Goal: Information Seeking & Learning: Learn about a topic

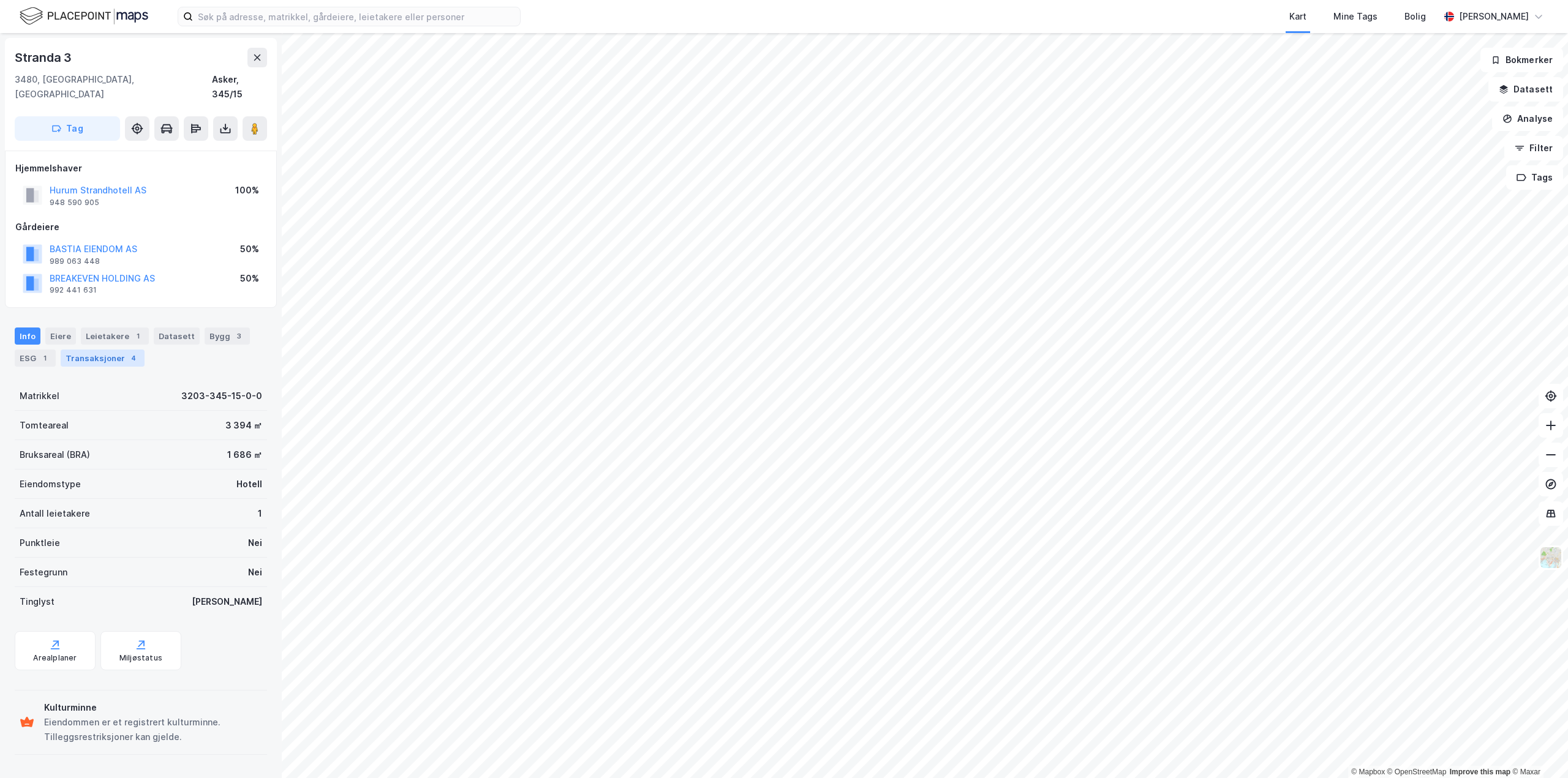
click at [93, 350] on div "Transaksjoner 4" at bounding box center [102, 358] width 84 height 17
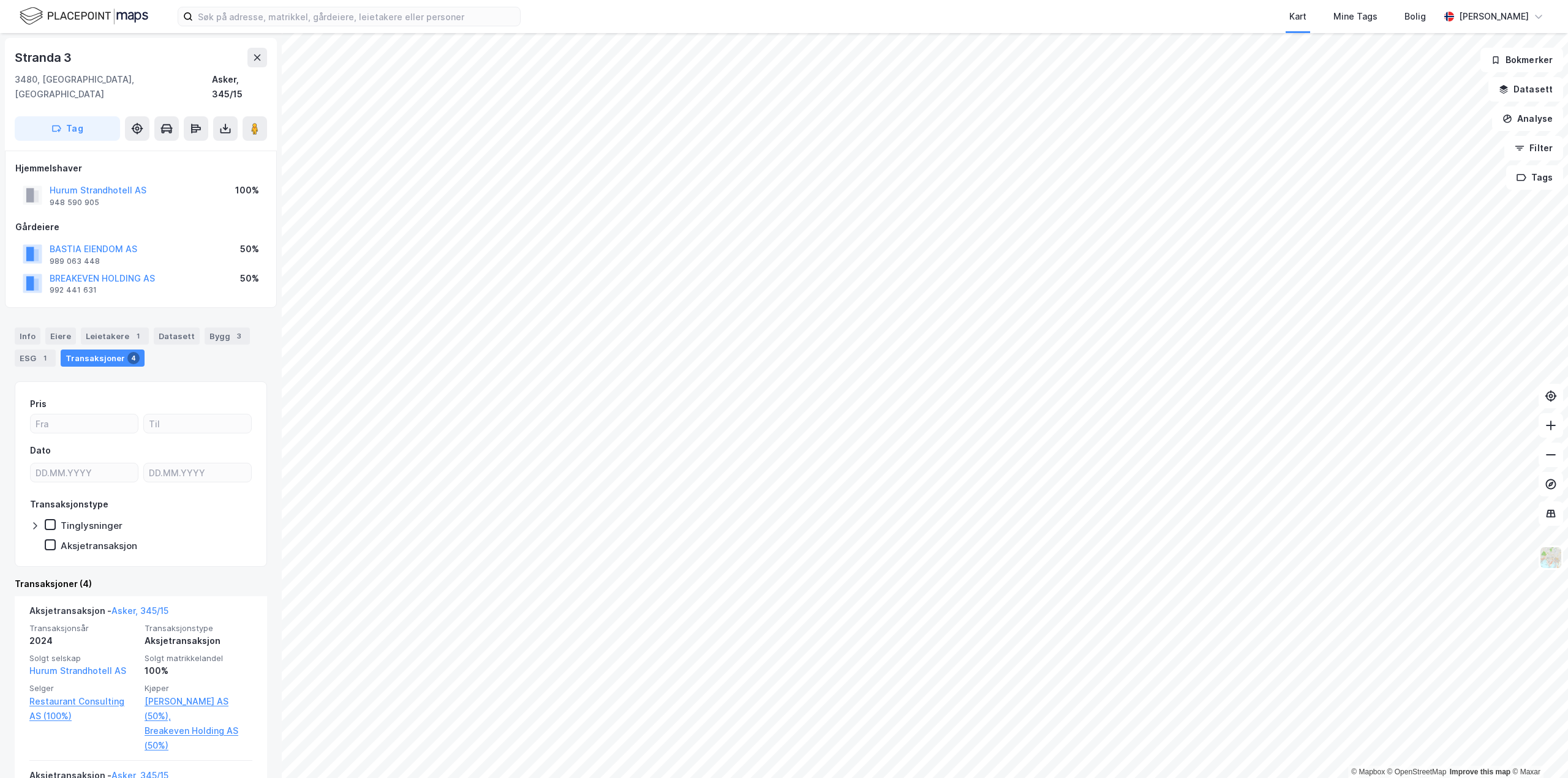
scroll to position [184, 0]
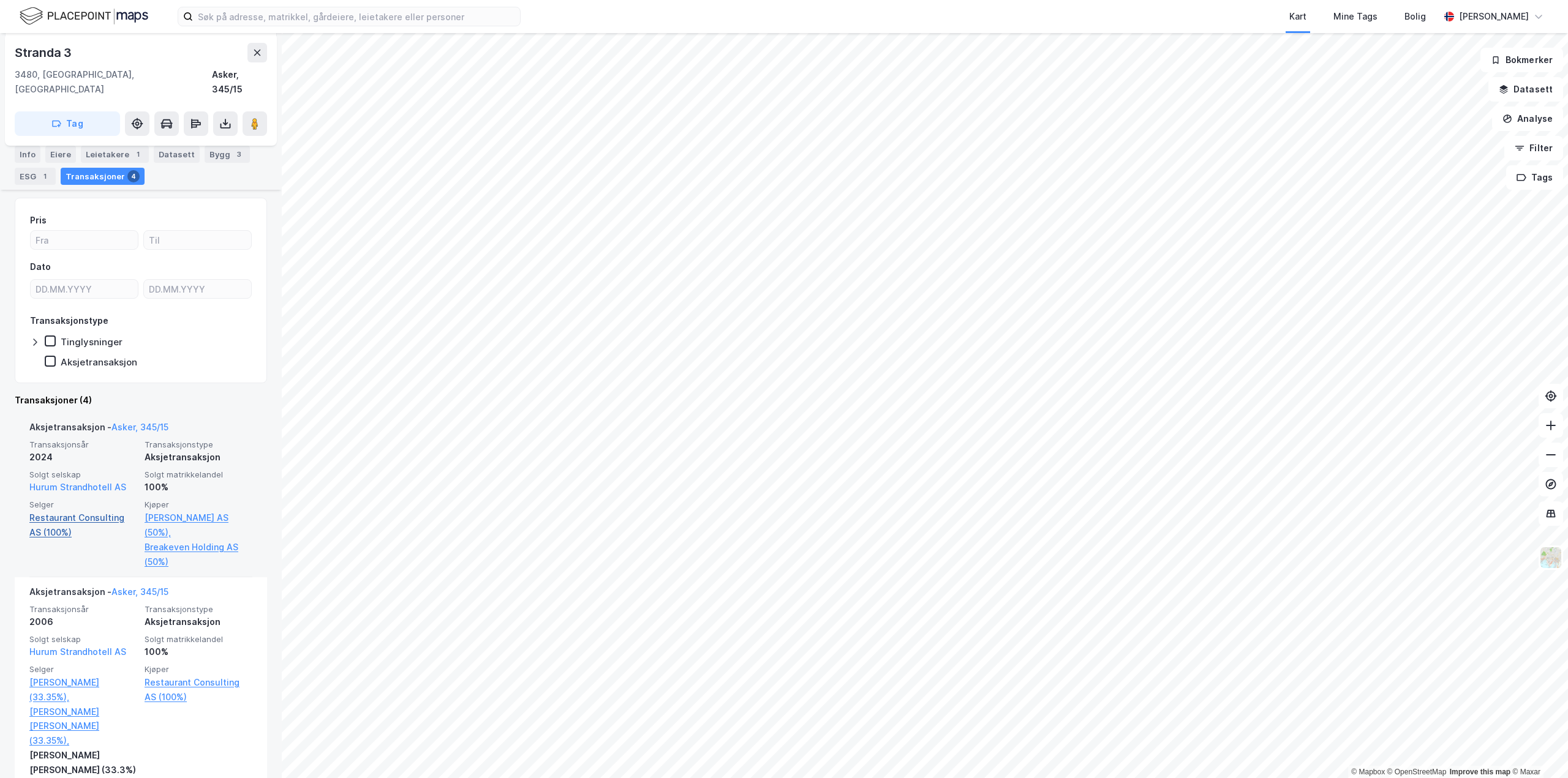
click at [71, 510] on link "Restaurant Consulting AS (100%)" at bounding box center [83, 525] width 108 height 30
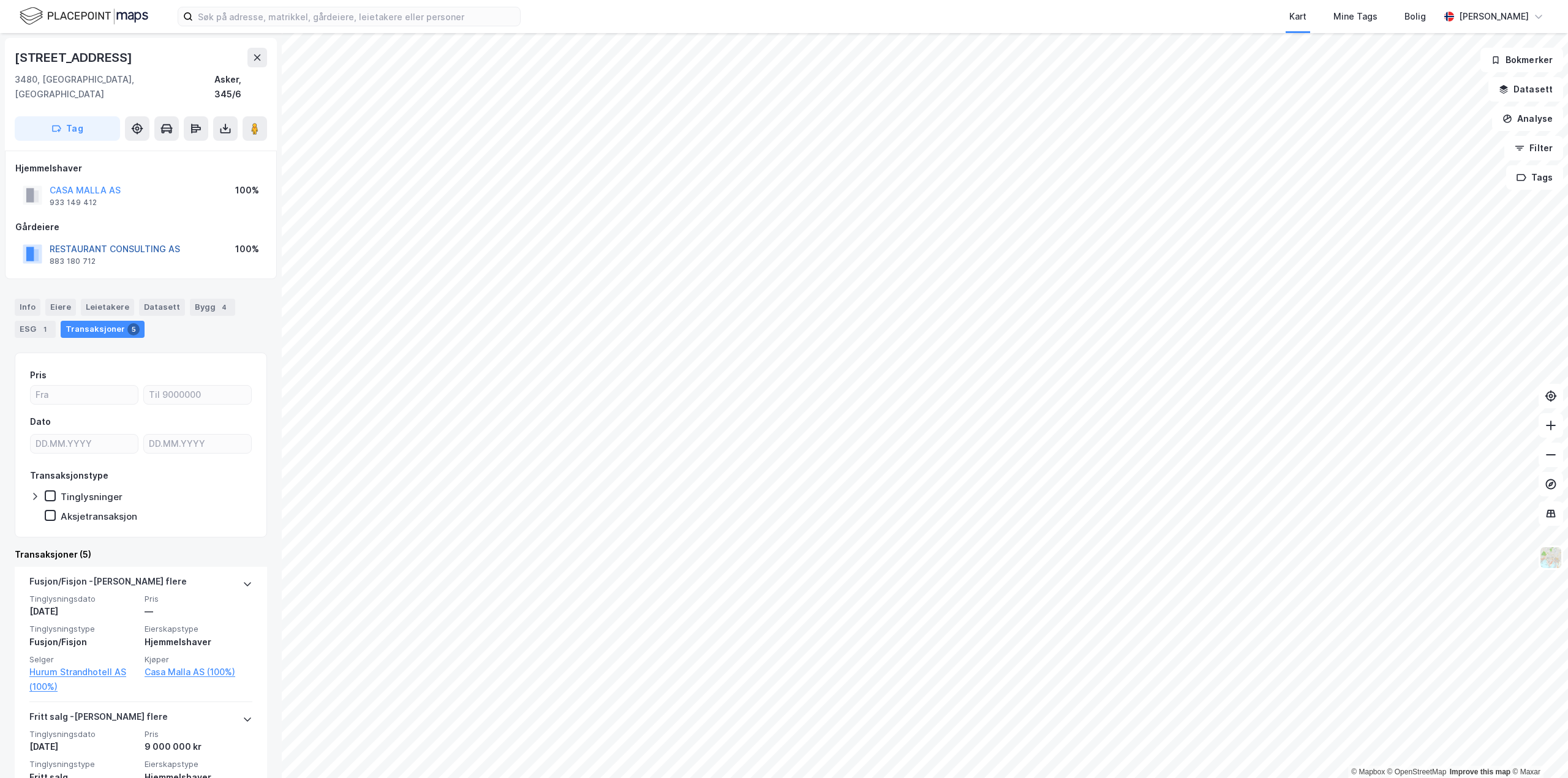
click at [0, 0] on button "RESTAURANT CONSULTING AS" at bounding box center [0, 0] width 0 height 0
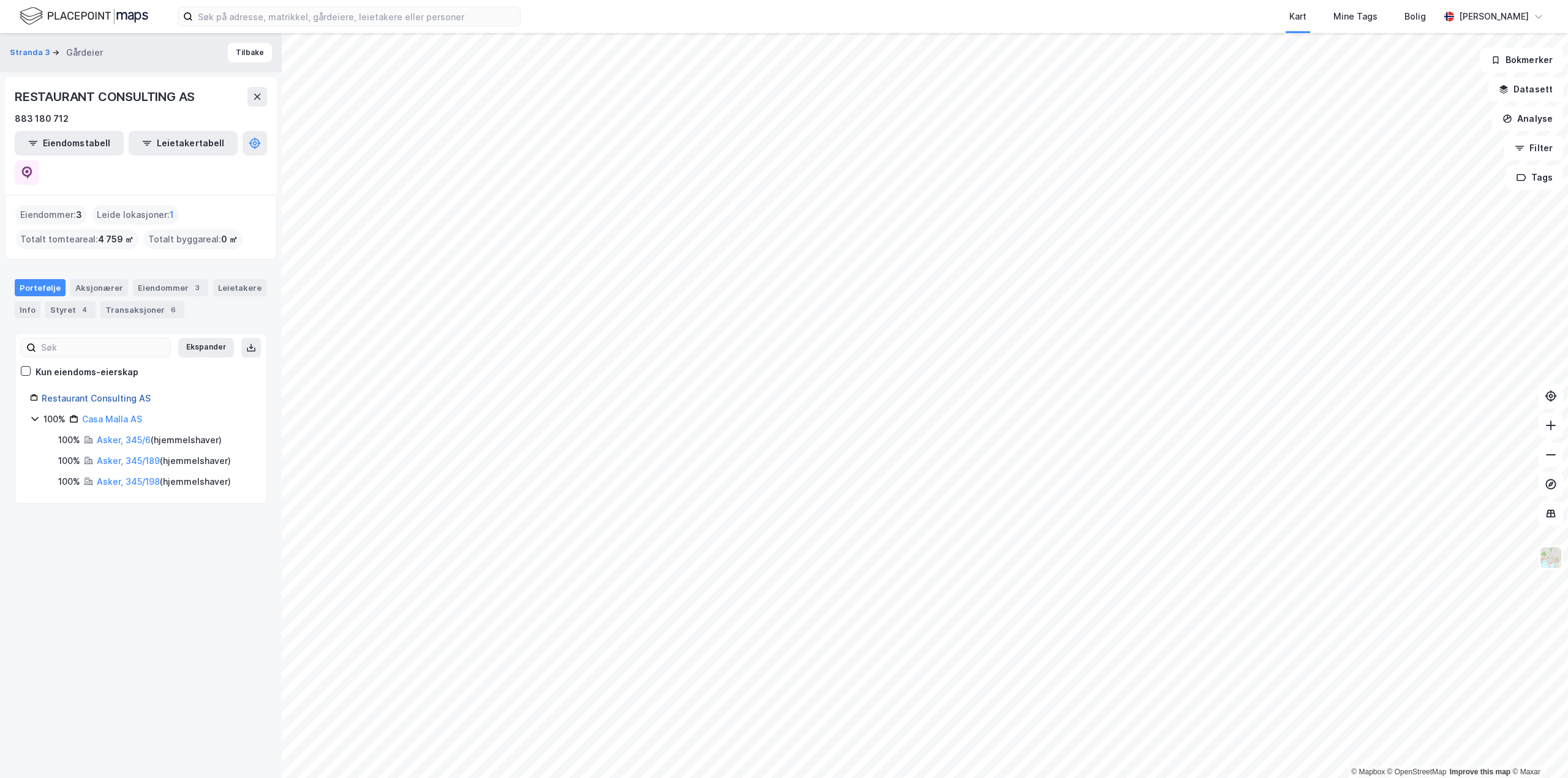
click at [53, 393] on link "Restaurant Consulting AS" at bounding box center [96, 398] width 109 height 11
click at [137, 301] on div "Transaksjoner 6" at bounding box center [142, 309] width 84 height 17
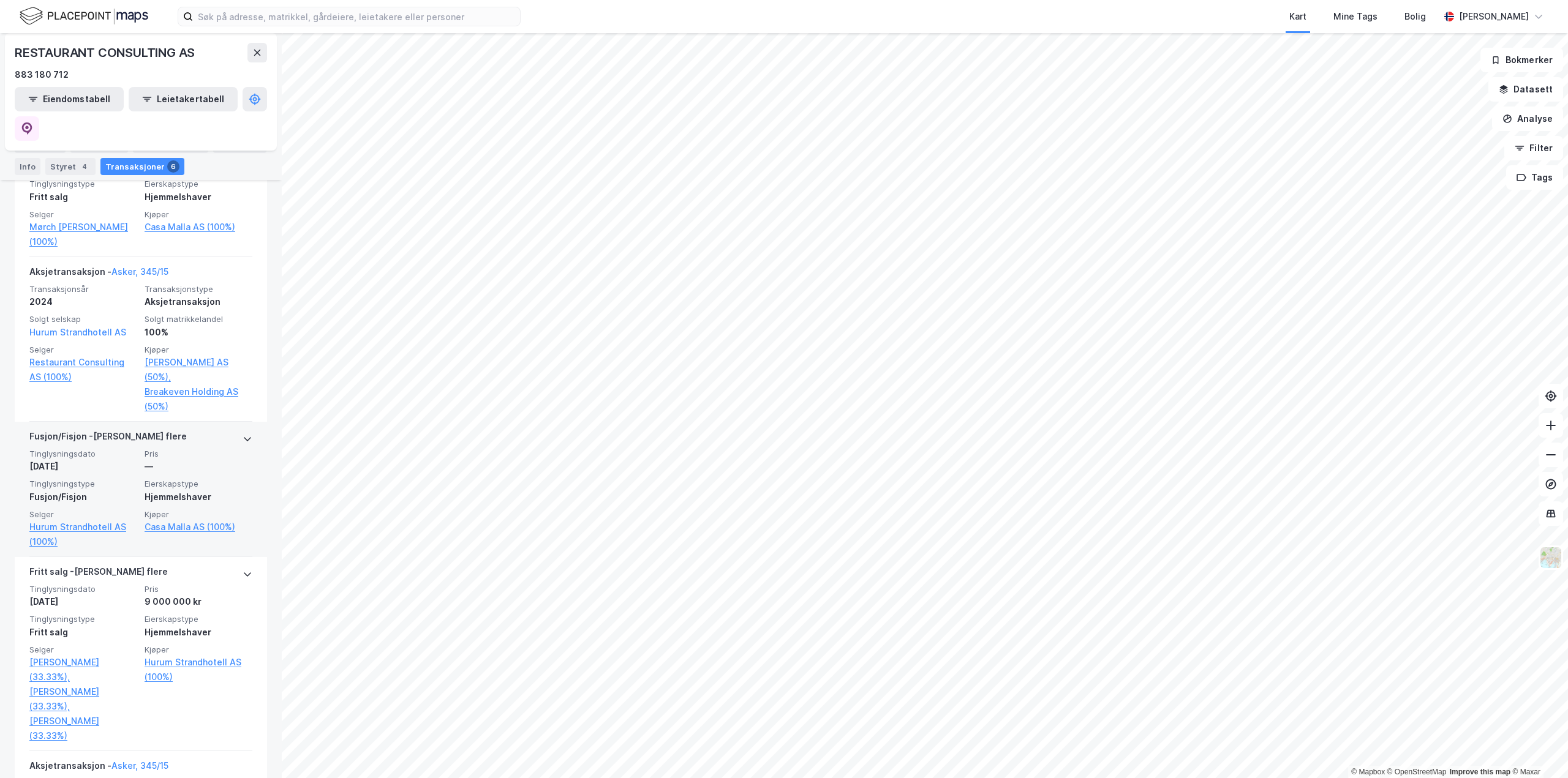
scroll to position [490, 0]
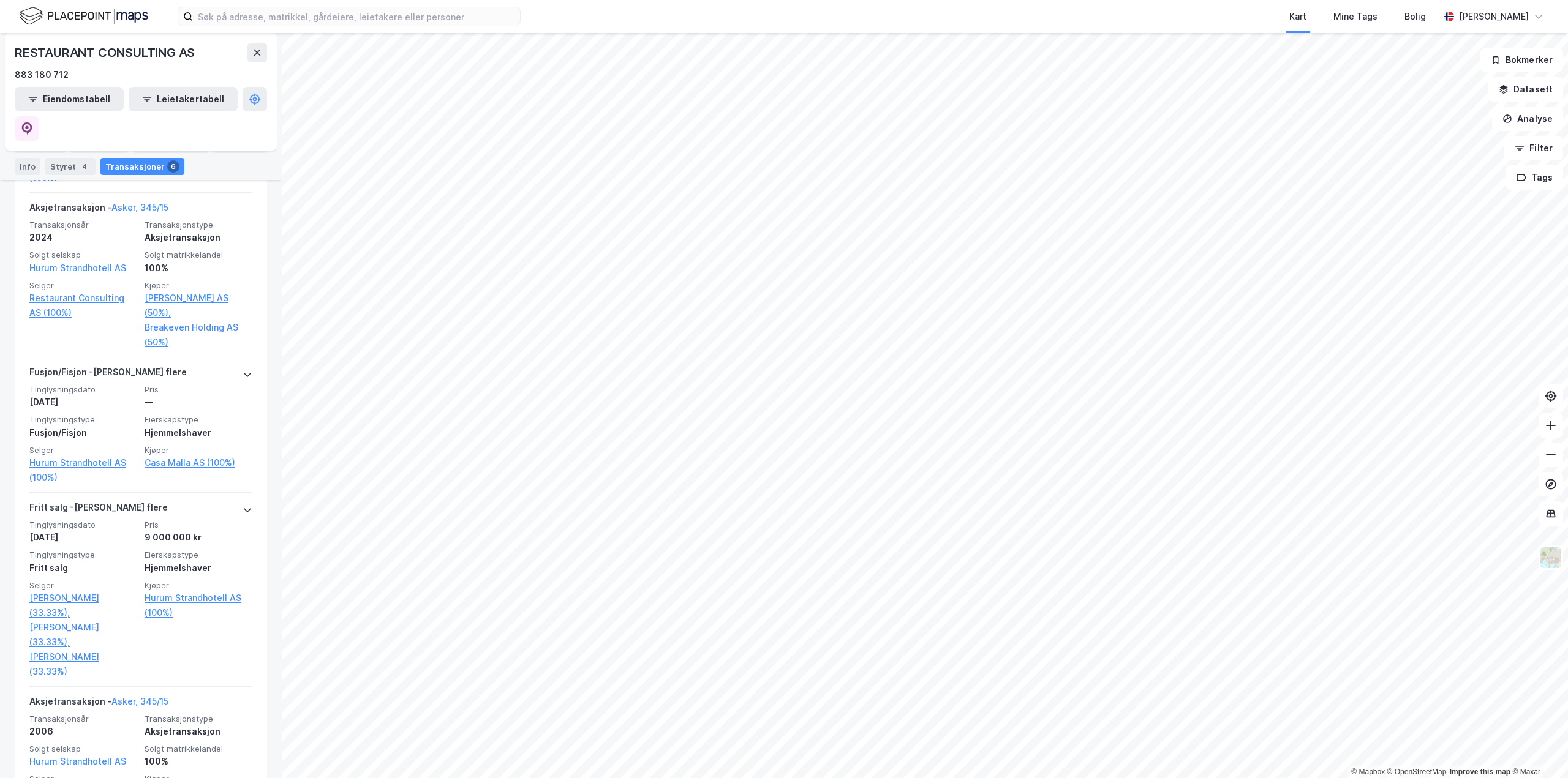
click at [553, 24] on div "Kart Mine Tags [PERSON_NAME] © Mapbox © OpenStreetMap Improve this map © Maxar …" at bounding box center [784, 389] width 1568 height 778
click at [658, 0] on html "Kart Mine Tags [PERSON_NAME] © Mapbox © OpenStreetMap Improve this map © Maxar …" at bounding box center [784, 389] width 1568 height 778
